Goal: Information Seeking & Learning: Understand process/instructions

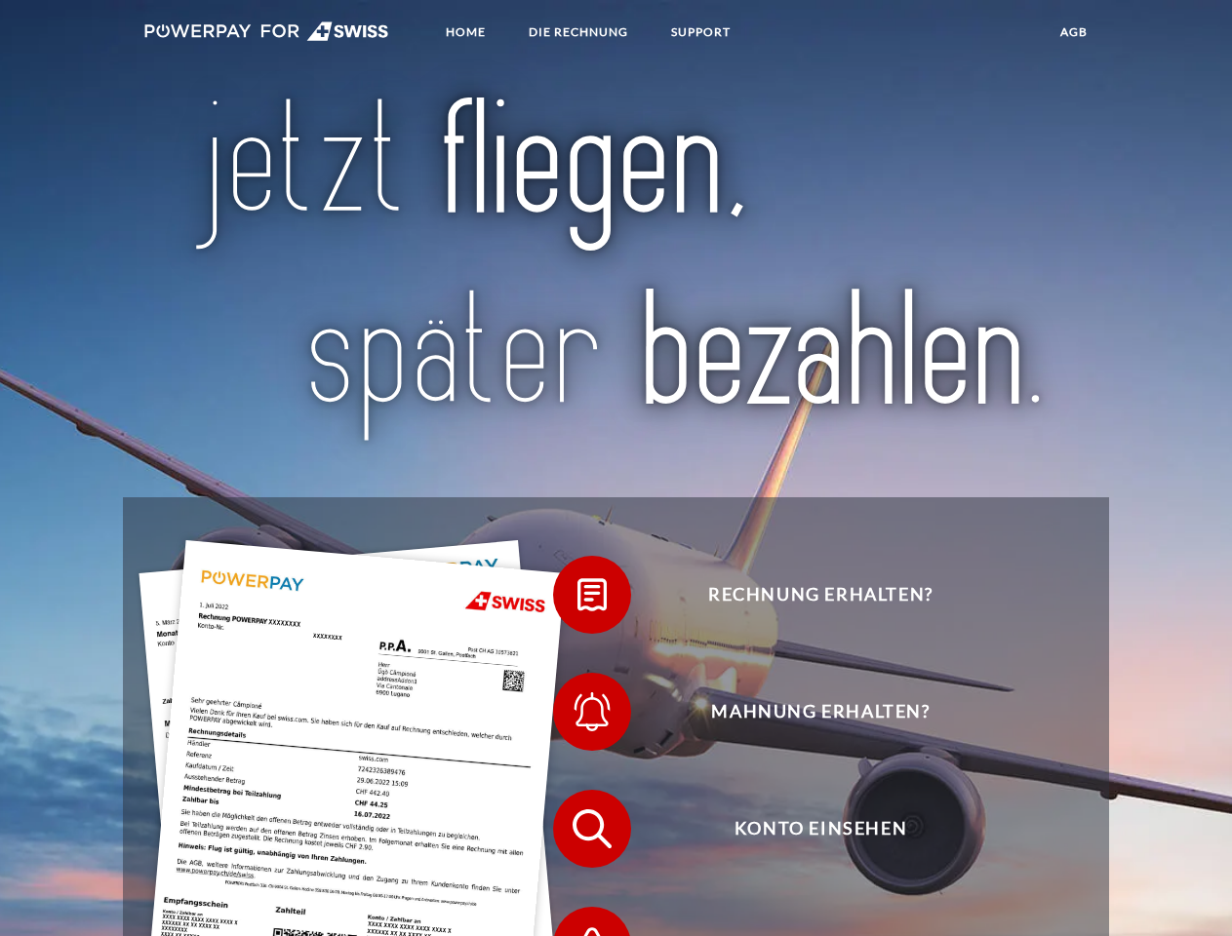
click at [266, 34] on img at bounding box center [266, 31] width 245 height 20
click at [577, 600] on span at bounding box center [563, 595] width 98 height 98
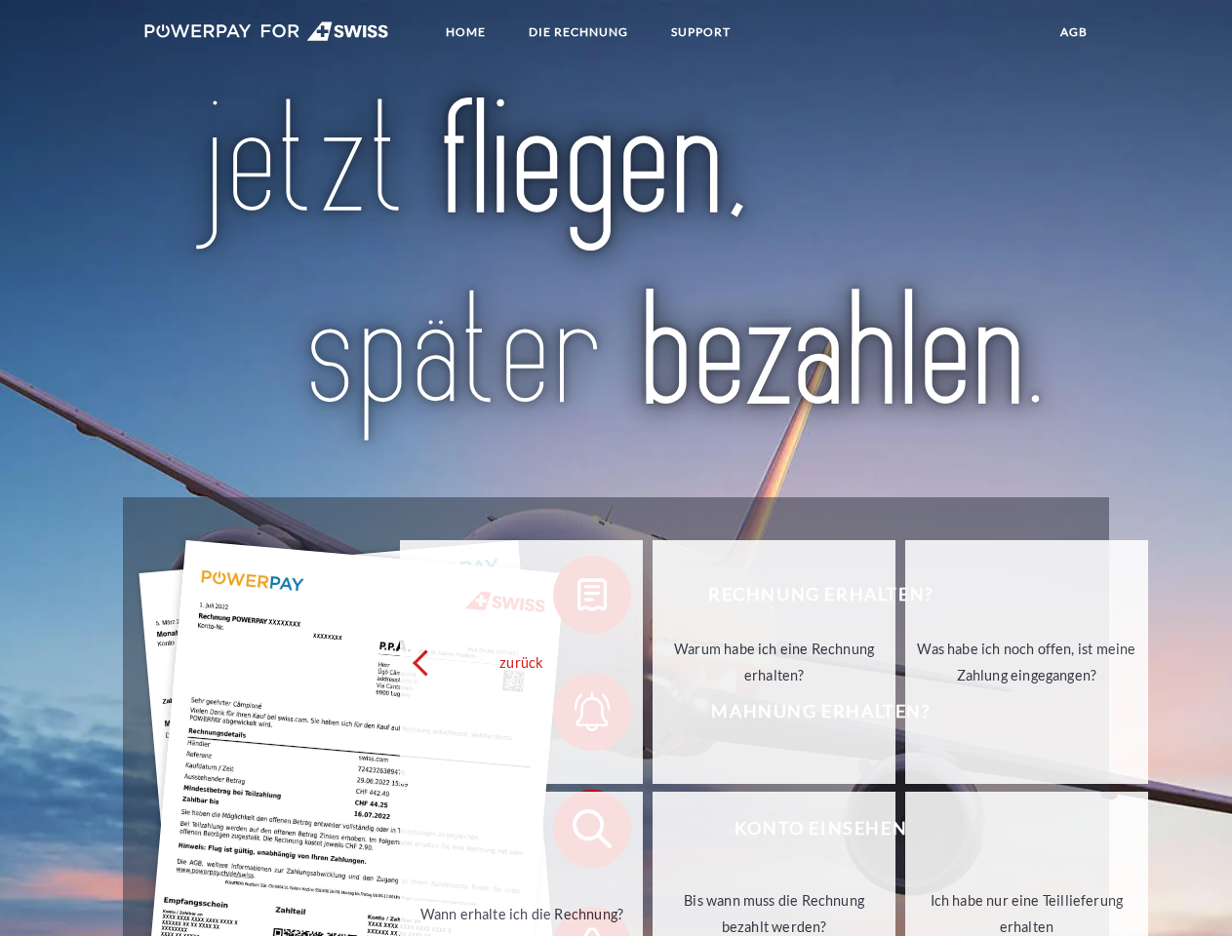
click at [653, 717] on link "Warum habe ich eine Rechnung erhalten?" at bounding box center [774, 662] width 243 height 244
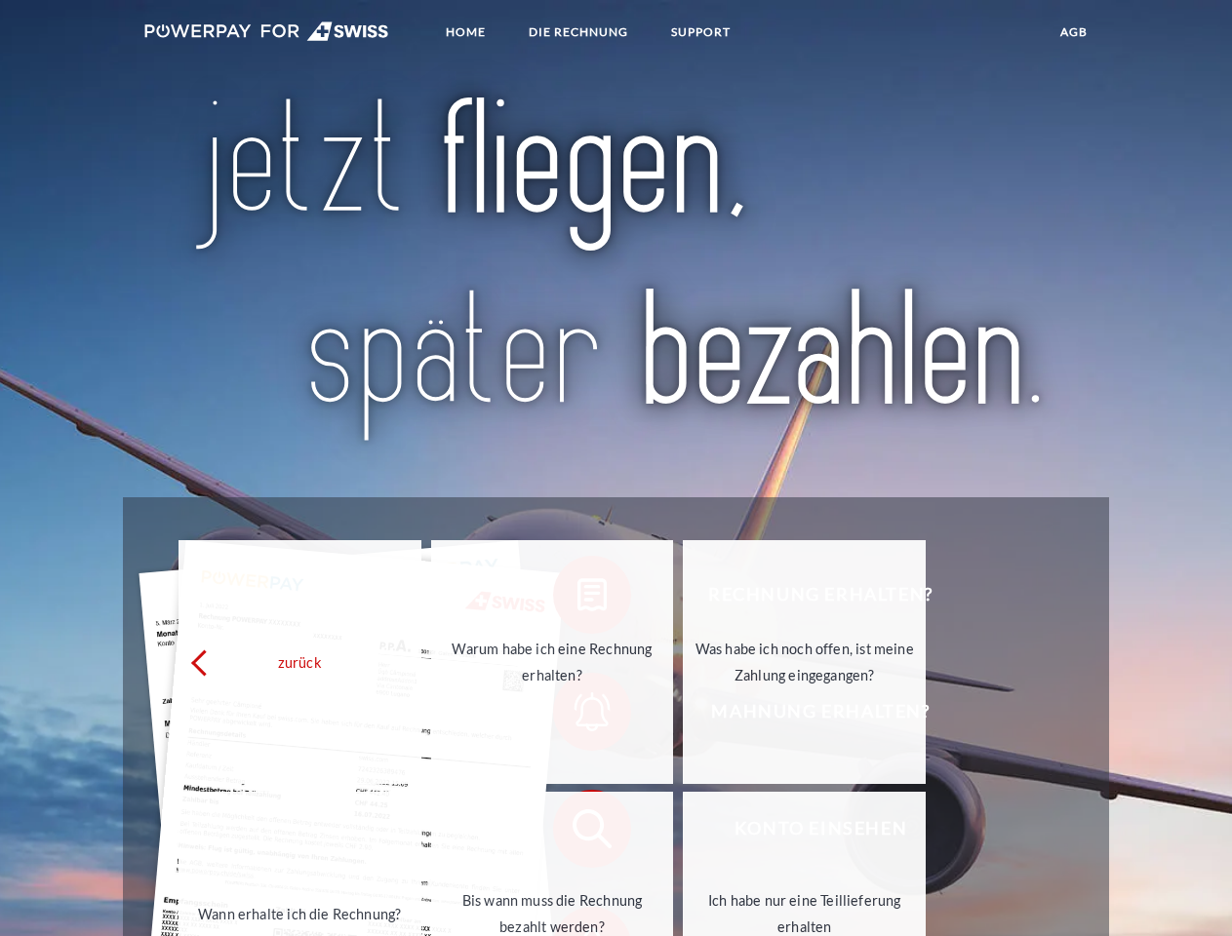
click at [577, 834] on span at bounding box center [563, 829] width 98 height 98
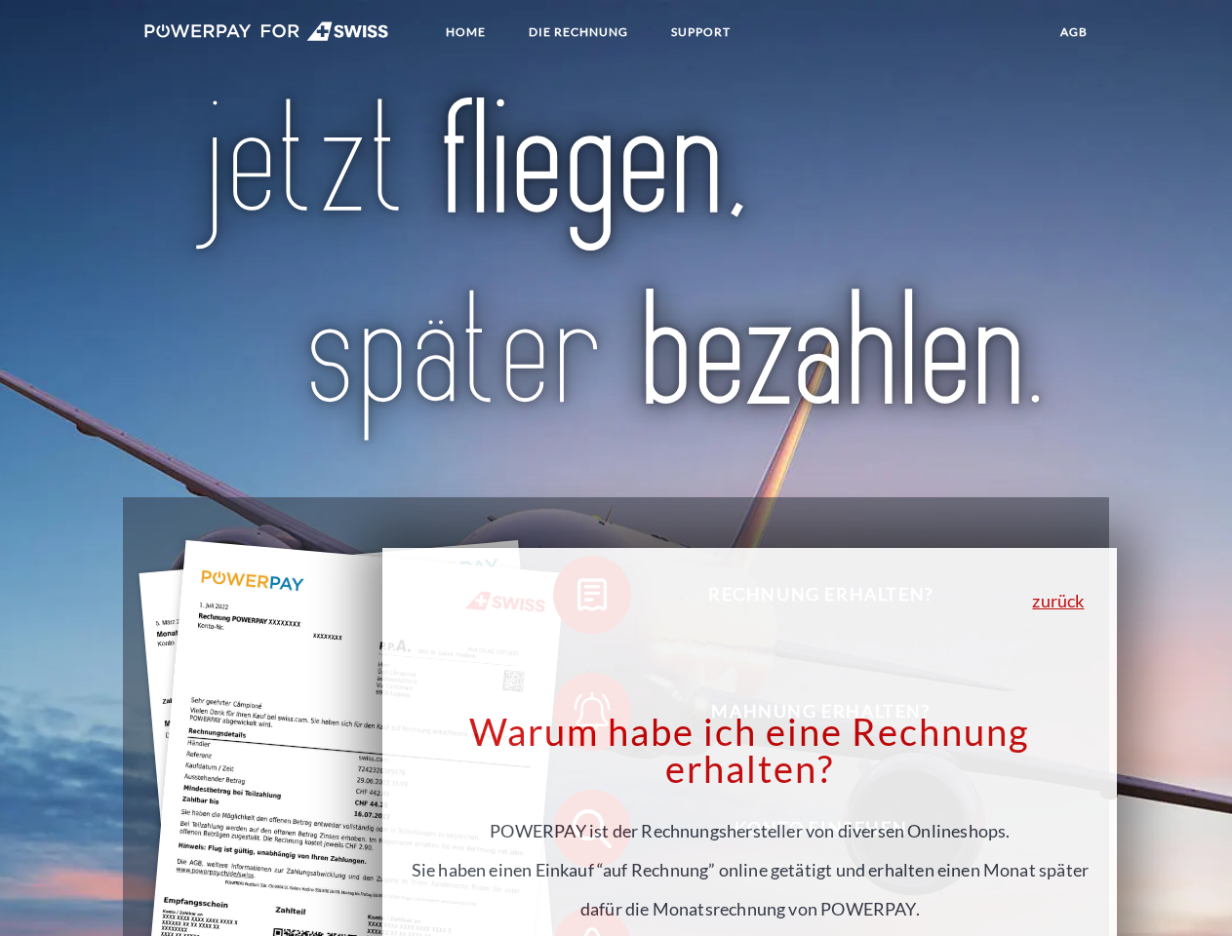
click at [577, 919] on div "Warum habe ich eine Rechnung erhalten? POWERPAY ist der Rechnungshersteller von…" at bounding box center [750, 841] width 712 height 256
